Goal: Task Accomplishment & Management: Manage account settings

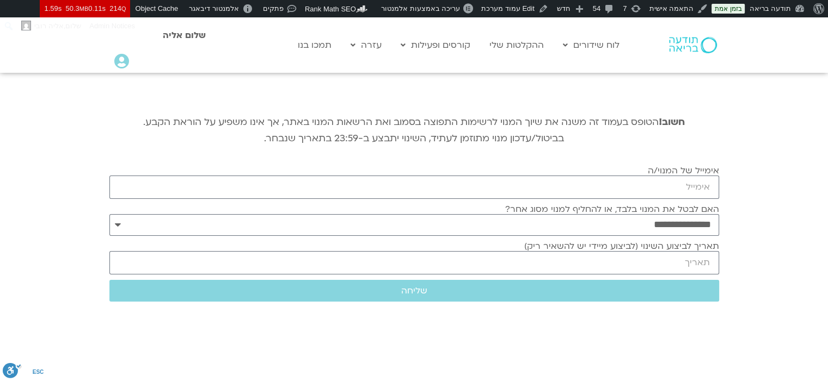
scroll to position [109, 0]
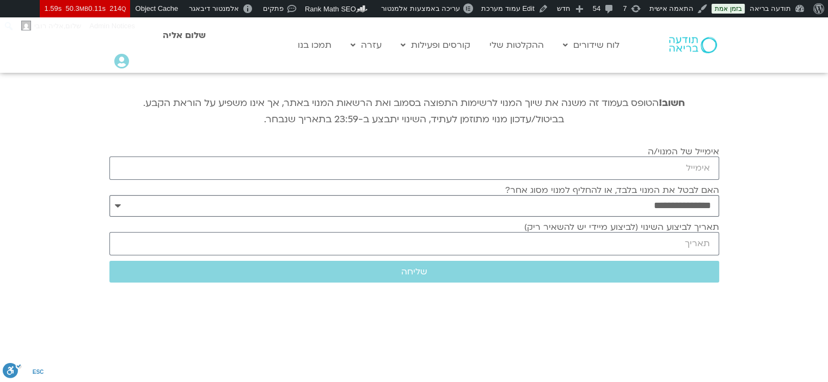
click at [553, 207] on select "**********" at bounding box center [413, 206] width 609 height 22
click at [657, 156] on label "אימייל של המנוי/ה" at bounding box center [682, 152] width 71 height 10
click at [657, 157] on input "אימייל של המנוי/ה" at bounding box center [413, 168] width 609 height 23
paste input "[EMAIL_ADDRESS][DOMAIN_NAME]"
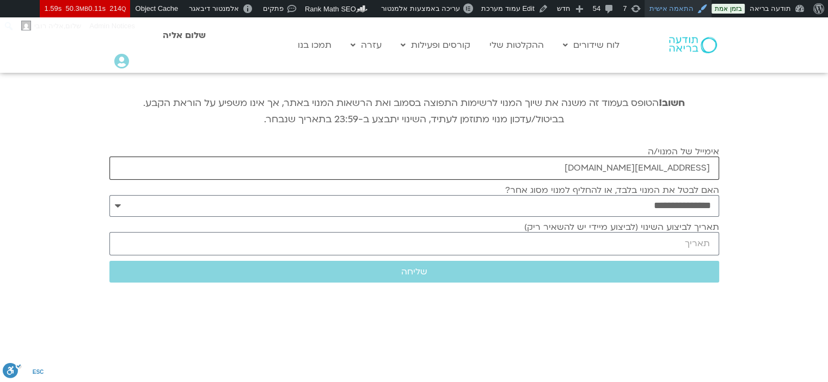
type input "[EMAIL_ADDRESS][DOMAIN_NAME]"
click at [500, 276] on span "שליחה" at bounding box center [413, 272] width 583 height 10
